Goal: Navigation & Orientation: Understand site structure

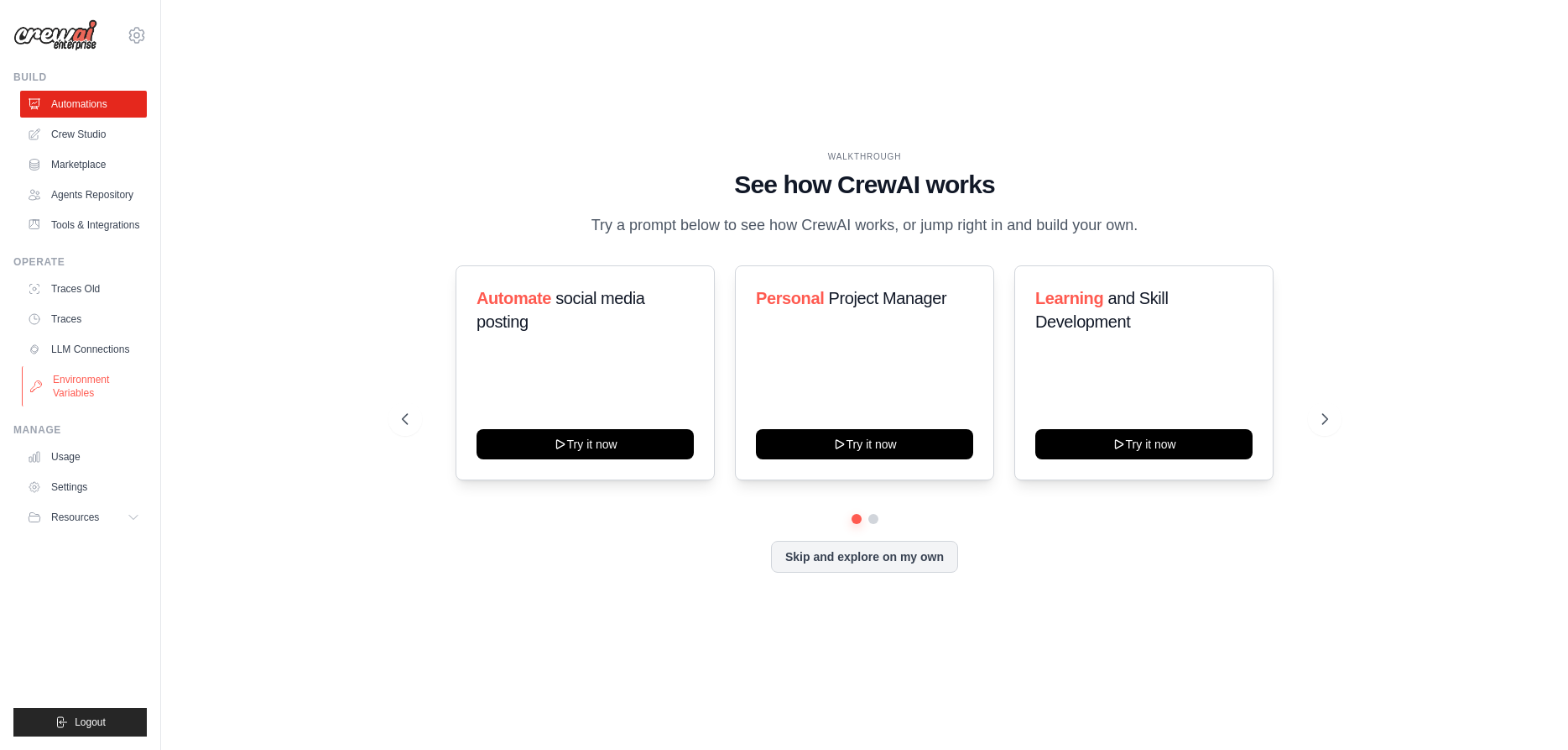
click at [87, 390] on link "Environment Variables" at bounding box center [85, 386] width 126 height 41
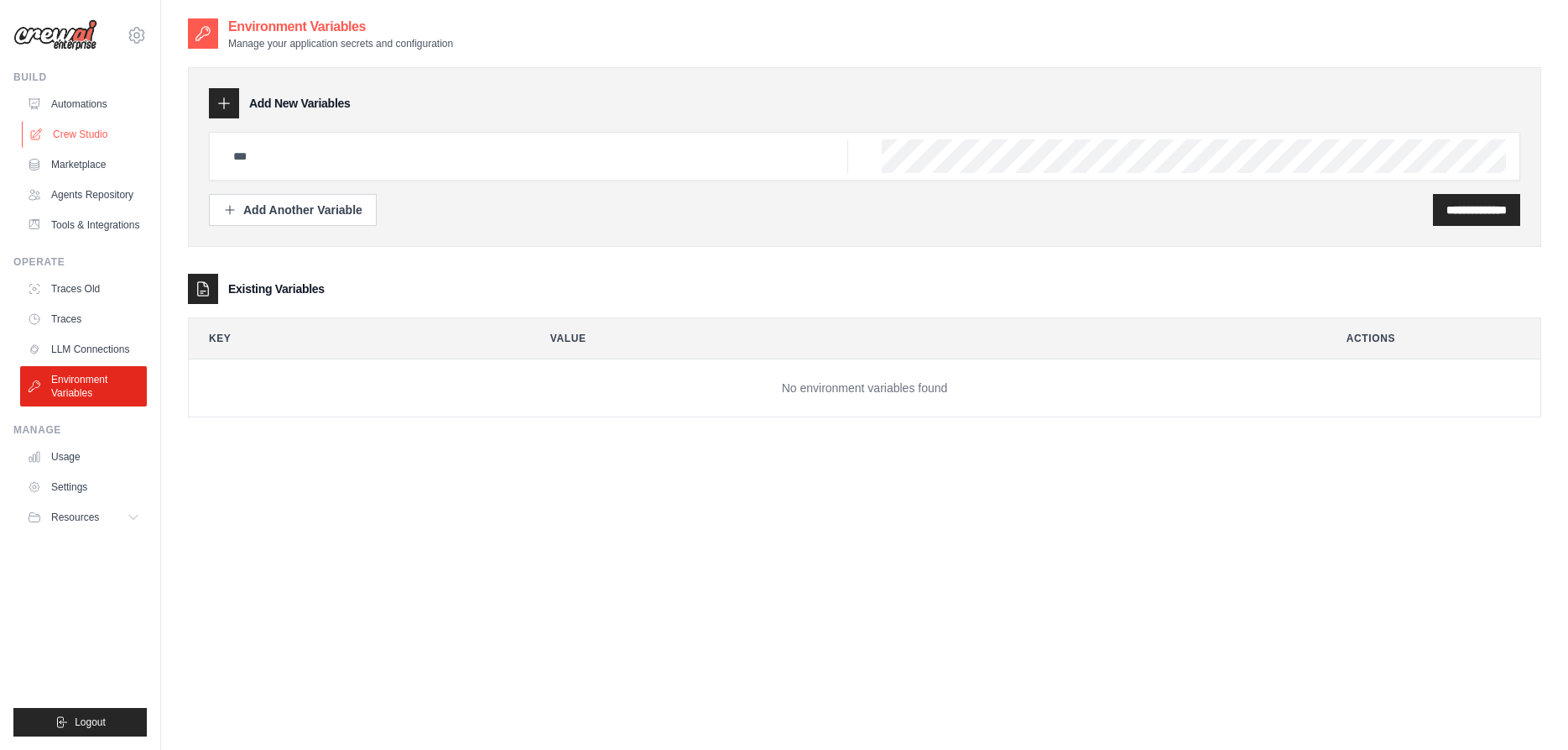
click at [93, 134] on link "Crew Studio" at bounding box center [85, 134] width 126 height 27
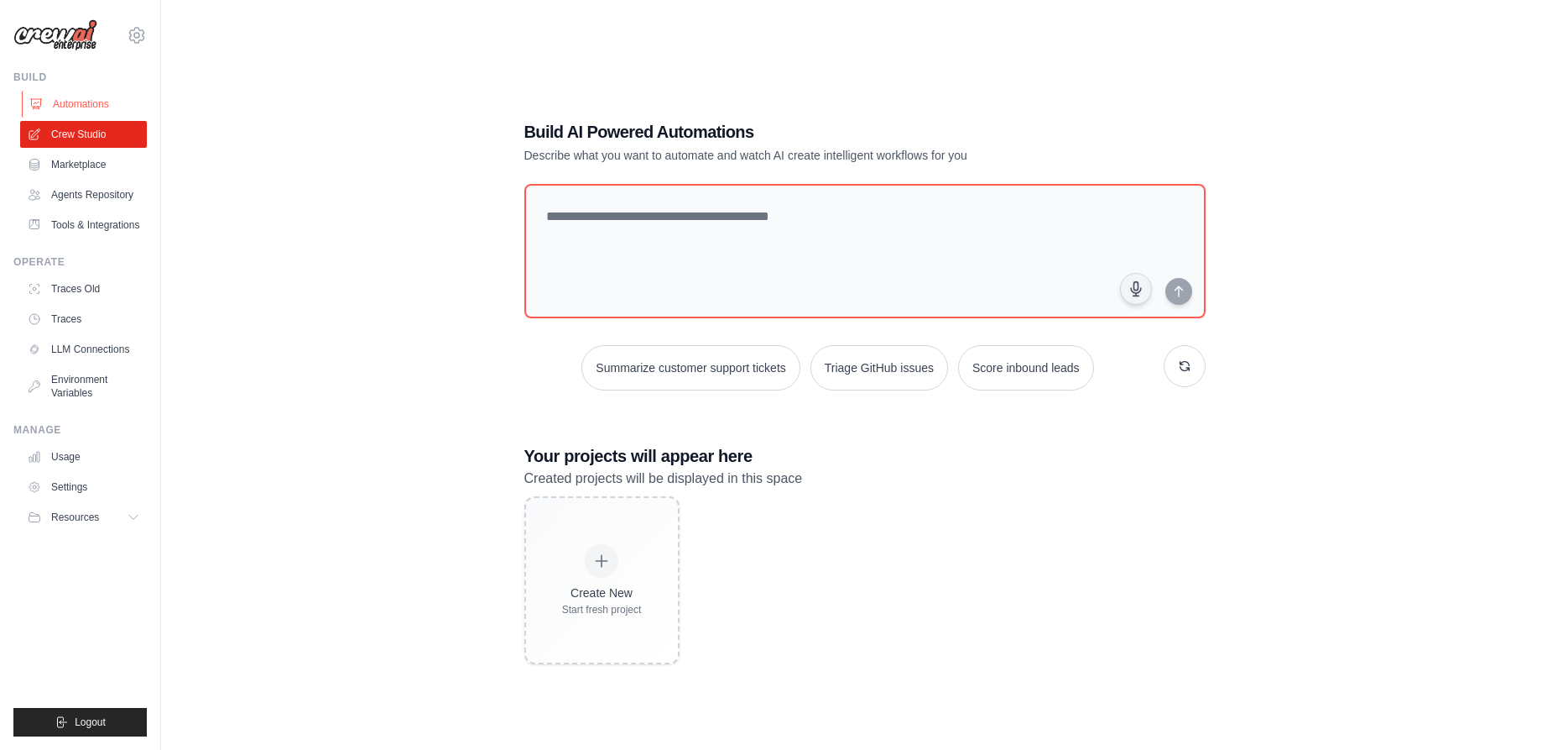
click at [94, 105] on link "Automations" at bounding box center [85, 103] width 126 height 27
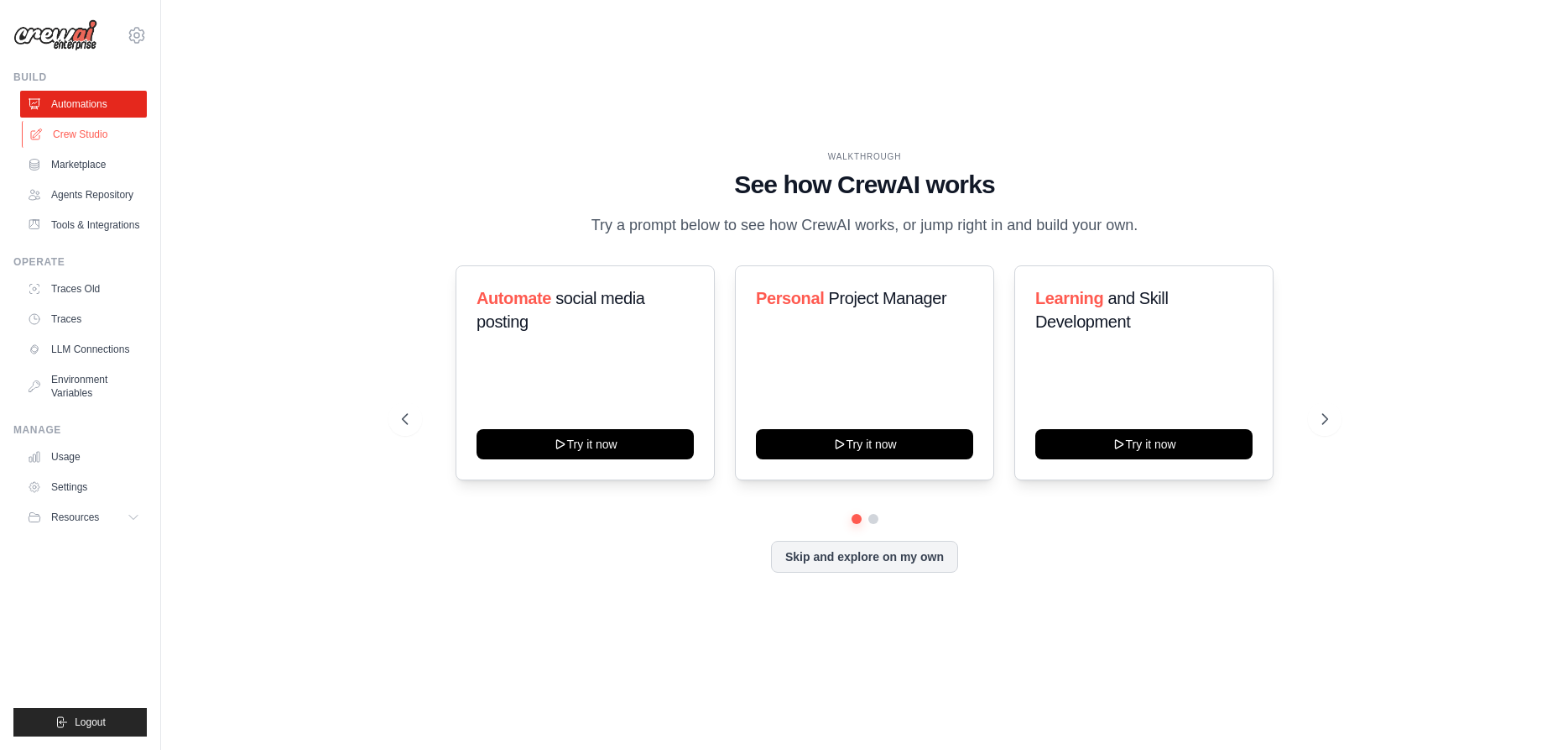
click at [87, 140] on link "Crew Studio" at bounding box center [85, 134] width 126 height 27
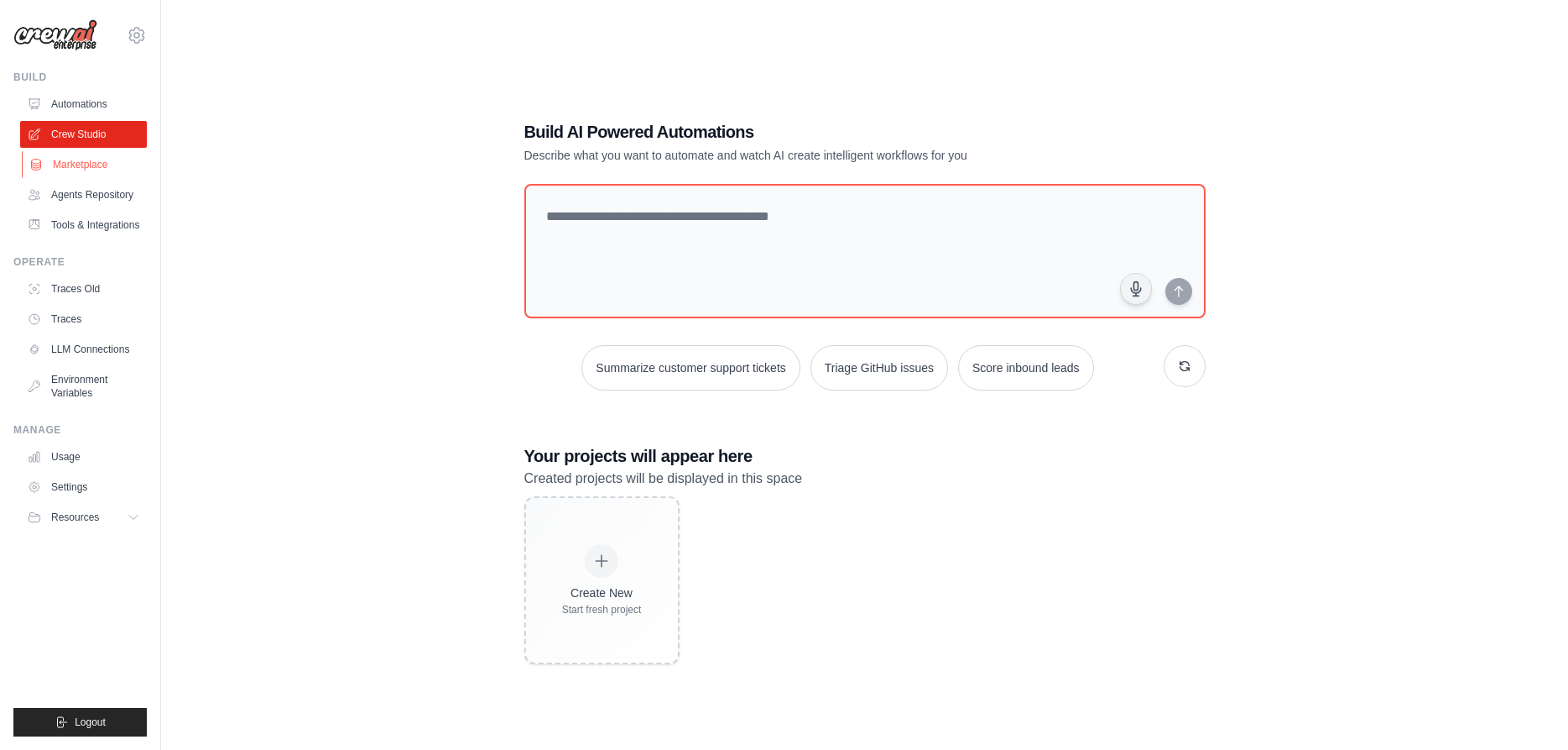
click at [87, 163] on link "Marketplace" at bounding box center [85, 164] width 126 height 27
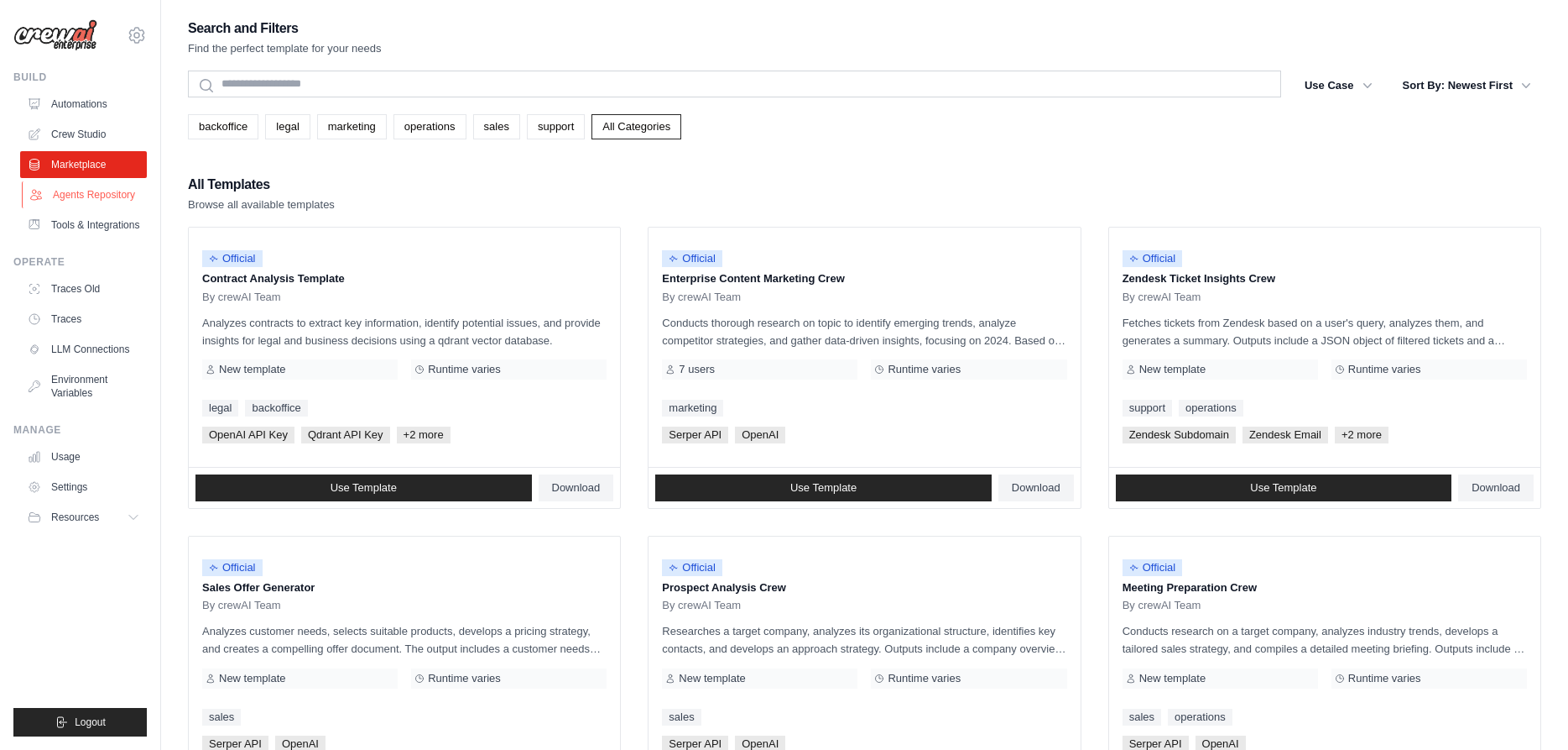
click at [94, 193] on link "Agents Repository" at bounding box center [85, 194] width 126 height 27
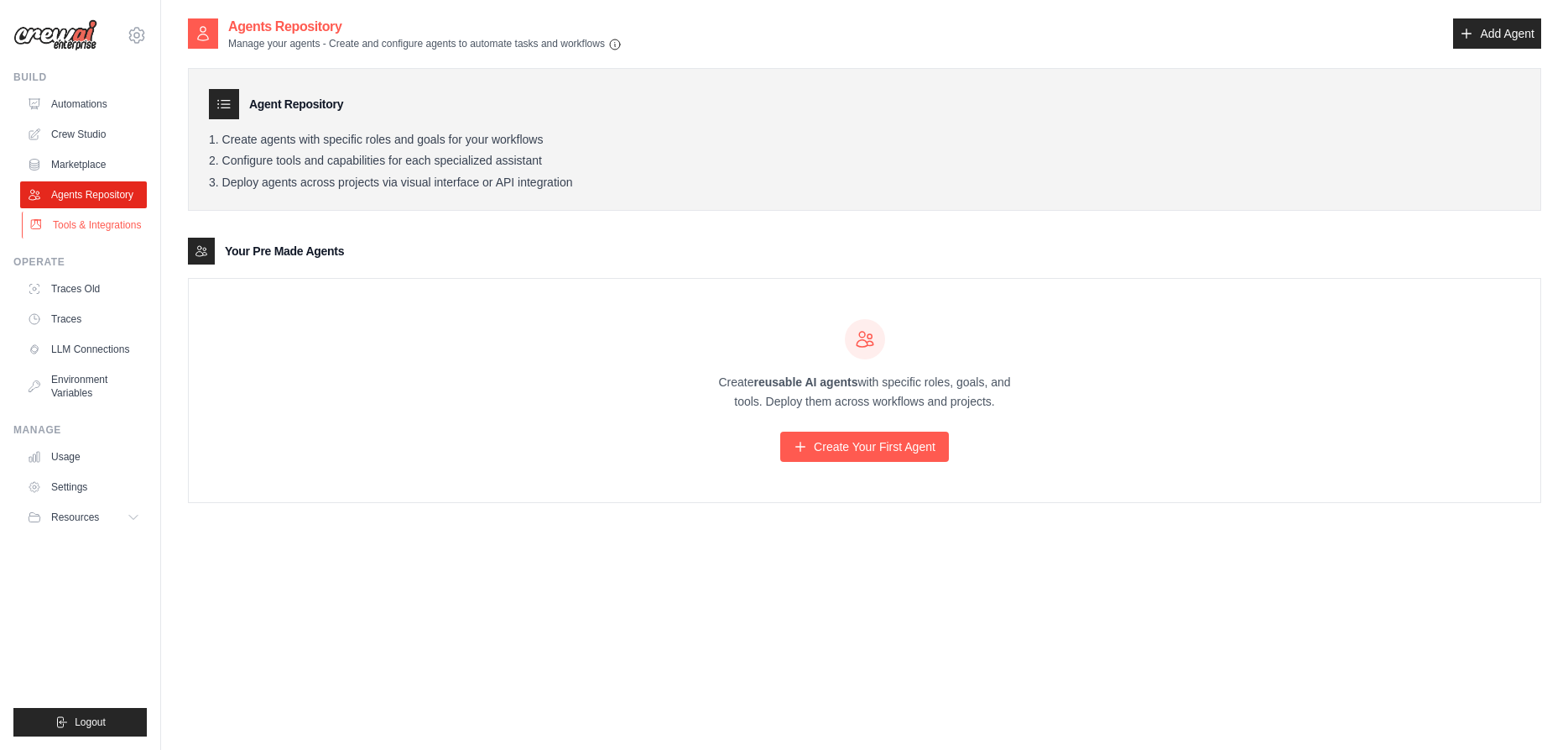
click at [104, 222] on link "Tools & Integrations" at bounding box center [85, 225] width 126 height 27
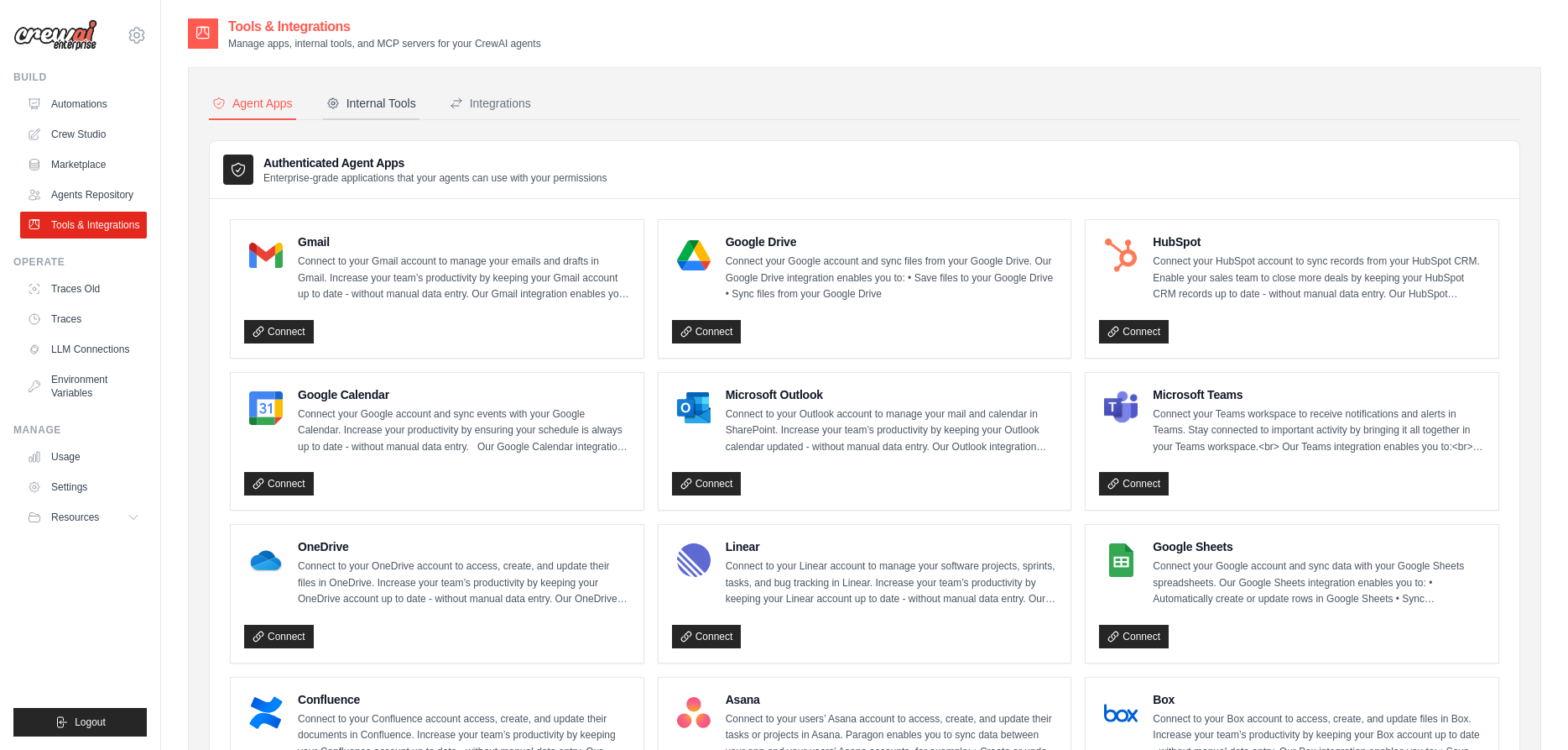
click at [398, 105] on div "Internal Tools" at bounding box center [371, 102] width 89 height 17
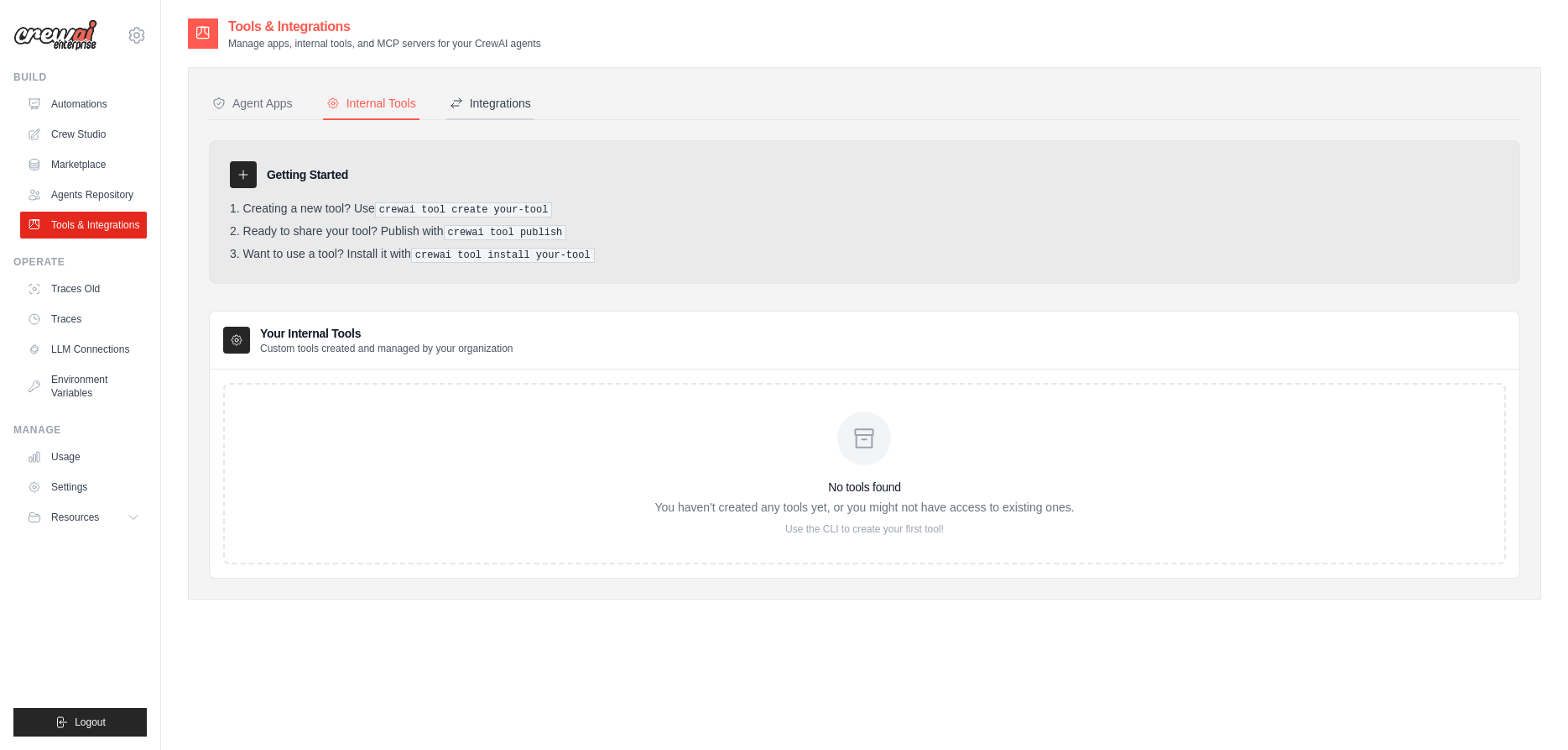
click at [487, 107] on div "Integrations" at bounding box center [490, 102] width 82 height 17
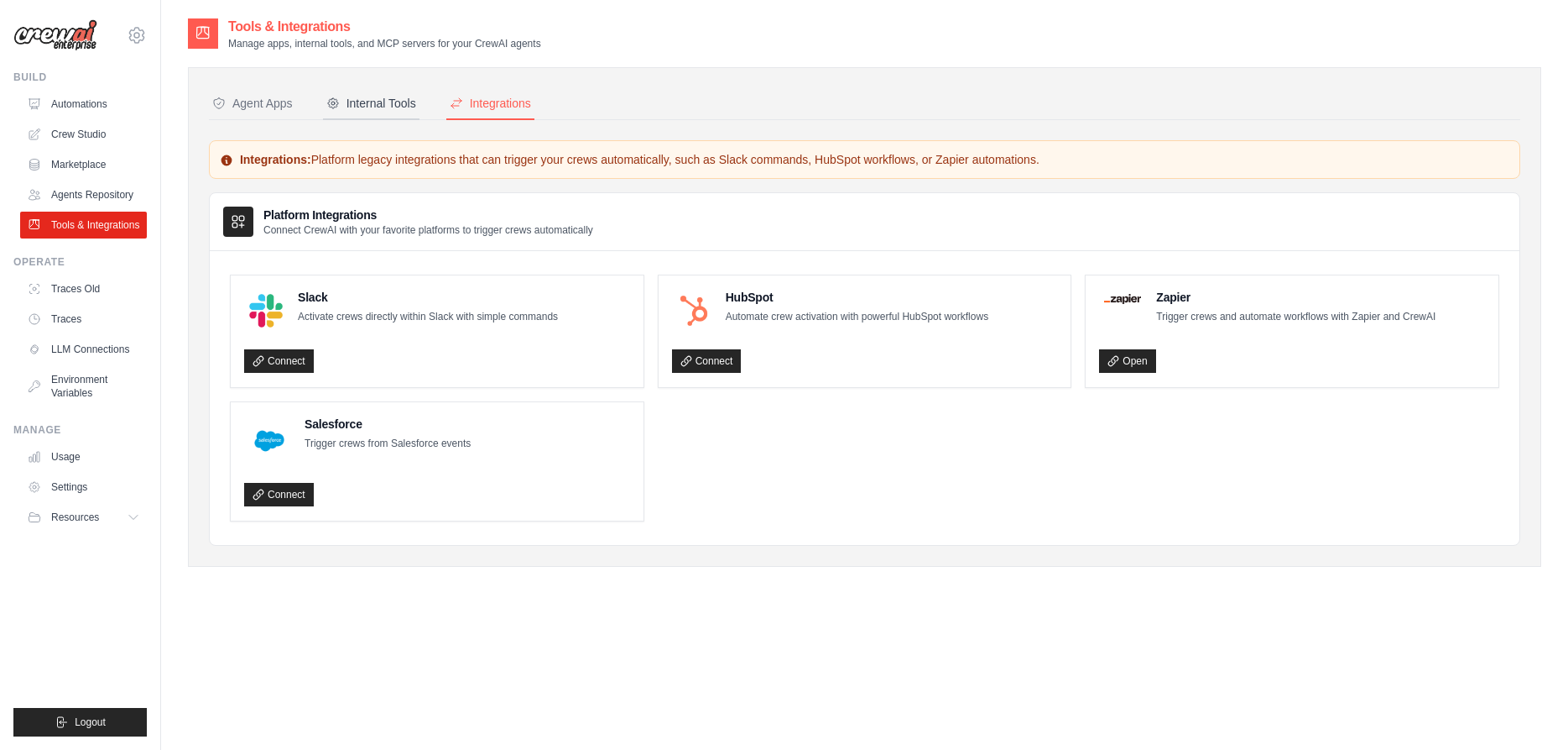
click at [368, 104] on div "Internal Tools" at bounding box center [371, 102] width 89 height 17
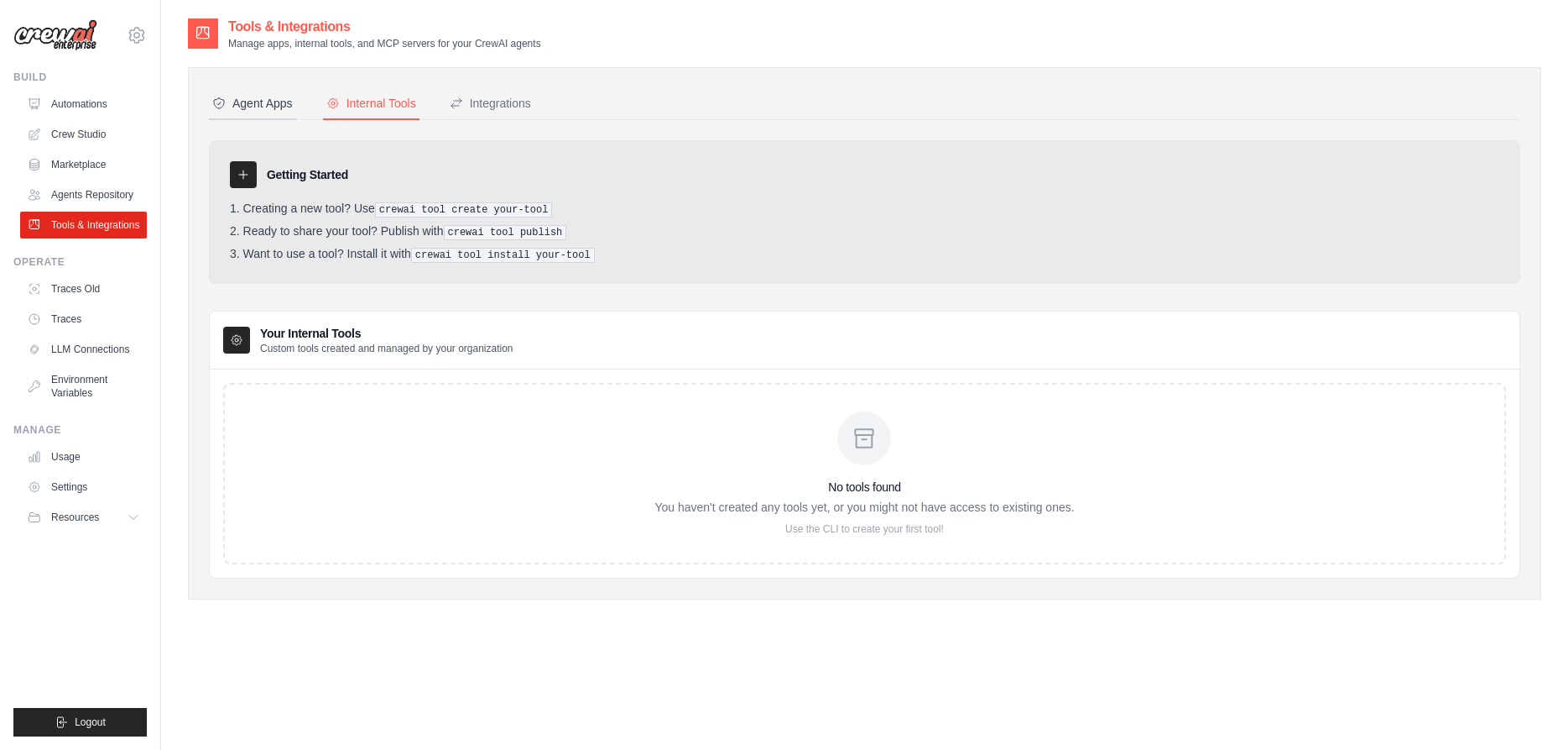
click at [241, 104] on div "Agent Apps" at bounding box center [253, 102] width 81 height 17
